Goal: Navigation & Orientation: Find specific page/section

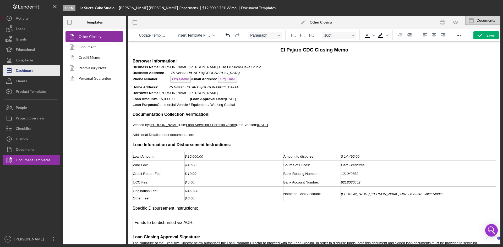
click at [31, 70] on div "Dashboard" at bounding box center [25, 71] width 18 height 12
